Goal: Task Accomplishment & Management: Use online tool/utility

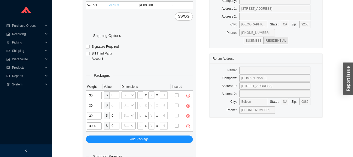
type input "30"
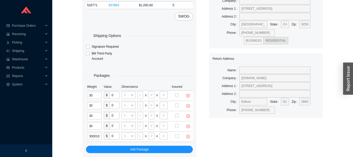
type input "30"
type input "24"
type input "12"
type input "30"
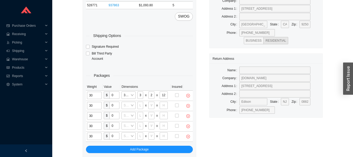
type input "30"
type input "24"
type input "12"
type input "30"
type input "24"
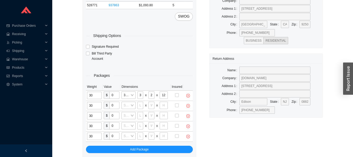
type input "12"
type input "30"
type input "24"
type input "12"
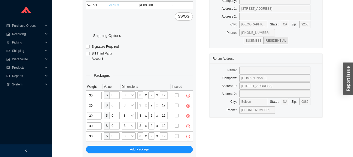
type input "30"
type input "24"
type input "12"
type input "30"
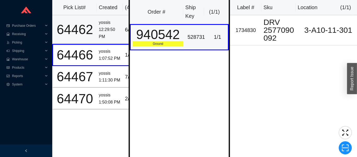
click at [95, 29] on td "64462" at bounding box center [74, 29] width 44 height 29
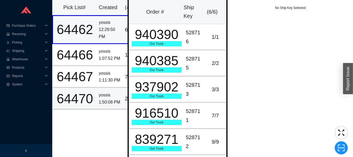
click at [103, 99] on div "1:50:08 PM" at bounding box center [110, 102] width 22 height 7
